Goal: Information Seeking & Learning: Learn about a topic

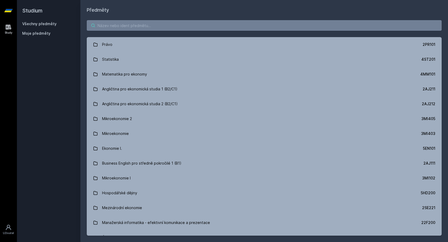
click at [210, 24] on input "search" at bounding box center [264, 25] width 355 height 11
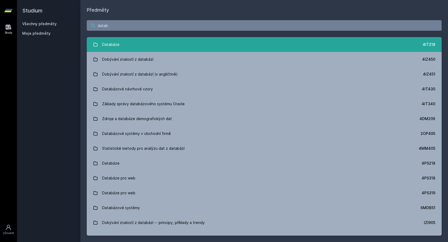
type input "datab"
click at [183, 37] on link "Databáze 4IT218" at bounding box center [264, 44] width 355 height 15
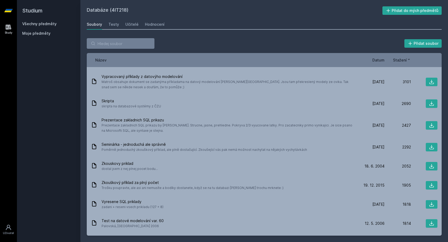
scroll to position [19, 0]
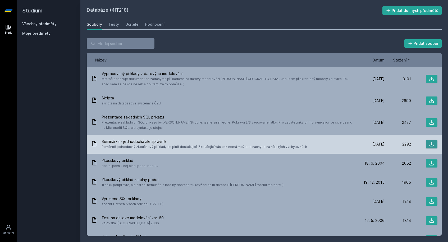
click at [429, 142] on icon at bounding box center [431, 143] width 5 height 5
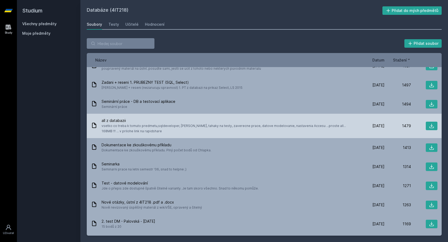
scroll to position [353, 0]
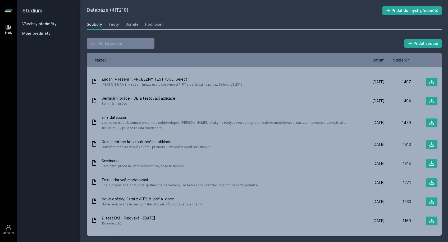
click at [379, 55] on div "Název Datum Stažení" at bounding box center [264, 60] width 355 height 14
click at [380, 60] on span "Datum" at bounding box center [378, 60] width 12 height 6
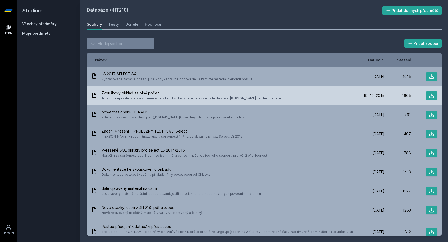
scroll to position [0, 0]
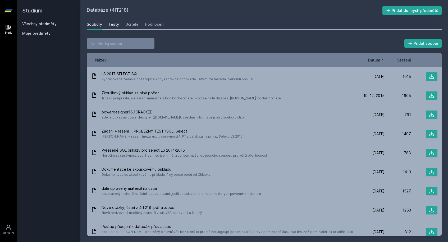
click at [113, 27] on div "Testy" at bounding box center [113, 24] width 11 height 5
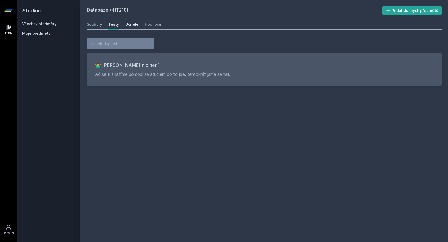
click at [126, 25] on div "Učitelé" at bounding box center [131, 24] width 13 height 5
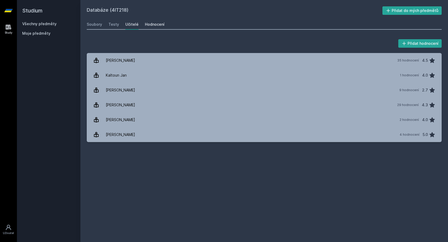
click at [162, 24] on div "Hodnocení" at bounding box center [155, 24] width 20 height 5
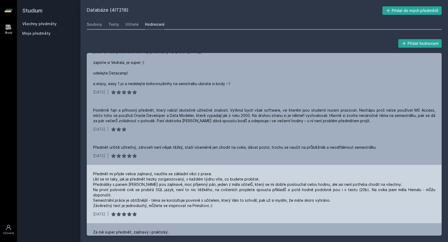
scroll to position [90, 0]
click at [207, 211] on div "[DATE] |" at bounding box center [264, 213] width 342 height 5
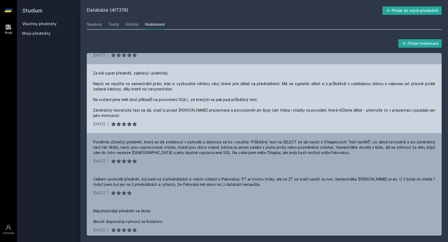
scroll to position [255, 0]
